Goal: Find specific fact: Find specific fact

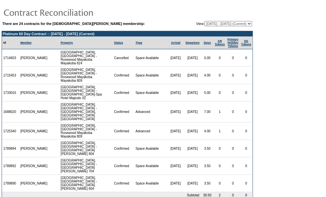
scroll to position [12, 0]
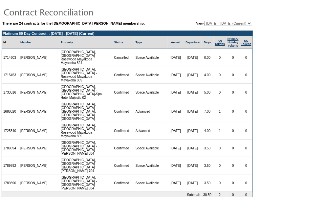
click at [248, 22] on select "12/15/04 - 01/31/06 02/01/06 - 01/31/07 02/01/07 - 01/31/08 02/01/08 - 01/31/09…" at bounding box center [229, 23] width 48 height 5
select select "125724"
click at [205, 21] on select "12/15/04 - 01/31/06 02/01/06 - 01/31/07 02/01/07 - 01/31/08 02/01/08 - 01/31/09…" at bounding box center [229, 23] width 48 height 5
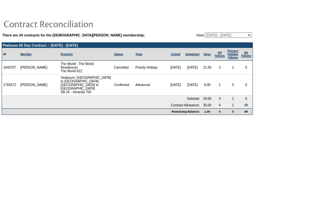
drag, startPoint x: 18, startPoint y: 68, endPoint x: 3, endPoint y: 68, distance: 15.1
click at [3, 68] on td "1640757" at bounding box center [10, 68] width 17 height 14
copy td "1640757"
